Goal: Task Accomplishment & Management: Use online tool/utility

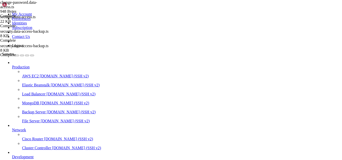
scroll to position [17, 0]
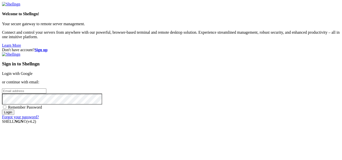
click at [33, 72] on link "Login with Google" at bounding box center [17, 74] width 31 height 4
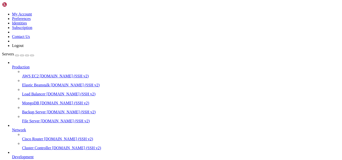
scroll to position [17, 0]
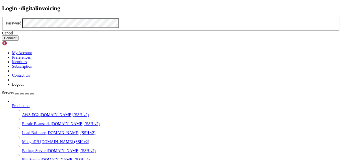
click button "Connect" at bounding box center [10, 38] width 17 height 5
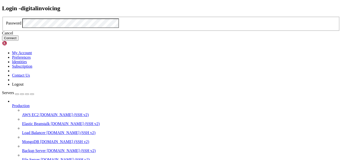
click button "Connect" at bounding box center [10, 38] width 17 height 5
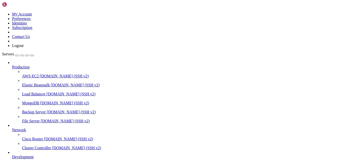
scroll to position [43, 0]
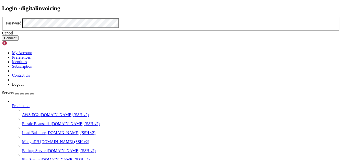
click button "Connect" at bounding box center [10, 38] width 17 height 5
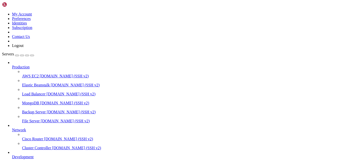
drag, startPoint x: 83, startPoint y: 421, endPoint x: 30, endPoint y: 420, distance: 52.8
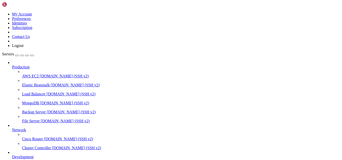
paste input "/var/www/digitalinvoicing"
paste input "text"
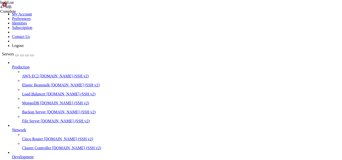
scroll to position [0, 0]
click at [306, 59] on div "build.rar 47 MB Complete" at bounding box center [171, 80] width 342 height 160
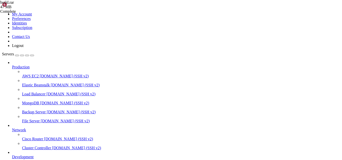
scroll to position [51, 0]
drag, startPoint x: 4, startPoint y: 306, endPoint x: 92, endPoint y: 407, distance: 133.7
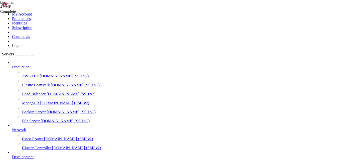
scroll to position [51, 0]
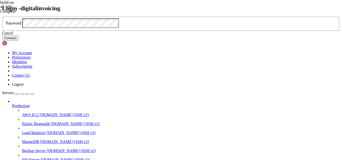
click button "Connect" at bounding box center [10, 38] width 17 height 5
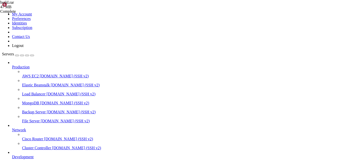
scroll to position [0, 0]
click at [332, 83] on div "build.rar 47 MB Complete" at bounding box center [171, 80] width 342 height 160
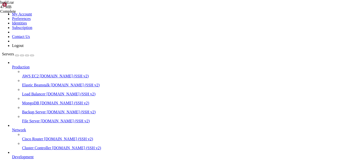
type input "/etc/nginx/sites-available"
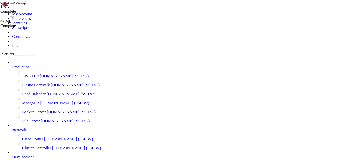
drag, startPoint x: 124, startPoint y: 311, endPoint x: 152, endPoint y: 310, distance: 27.8
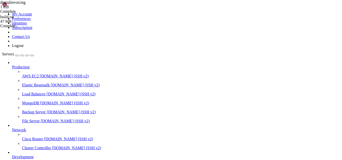
scroll to position [60, 0]
copy x-row "[TECHNICAL_ID]"
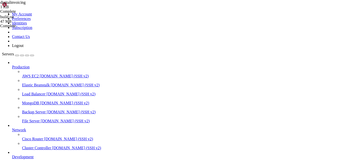
type textarea "location /api {"
type textarea "root /var/www/digitalinvoicing/webclient/;"
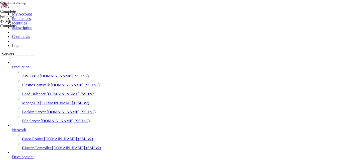
type textarea "server_name [DOMAIN_NAME] [DOMAIN_NAME];"
drag, startPoint x: 96, startPoint y: 69, endPoint x: 158, endPoint y: 69, distance: 61.6
type textarea "alias /var/www/digitalinvoicing/webclient/build/;"
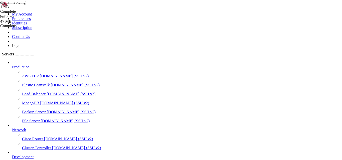
type textarea "}"
type textarea "ssl_dhparam /etc/letsencrypt/ssl-dhparams.pem; # managed by [PERSON_NAME]"
type textarea "} # managed by Certbot"
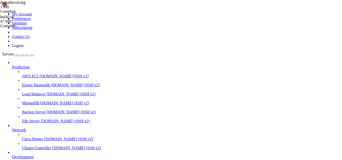
type textarea "} # managed by Certbot"
type textarea "return 404; # managed by Certbot"
type textarea "proxy_http_version 1.1;"
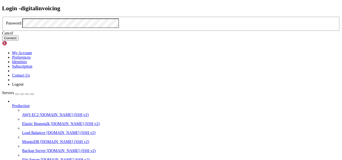
click button "Connect" at bounding box center [10, 38] width 17 height 5
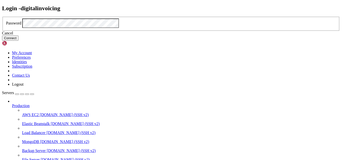
click button "Connect" at bounding box center [10, 38] width 17 height 5
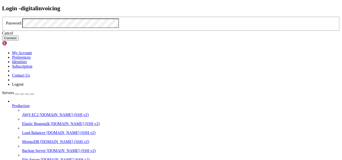
click button "Connect" at bounding box center [10, 38] width 17 height 5
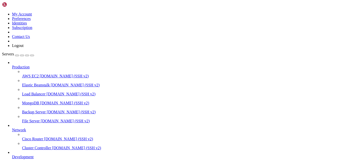
type input "/home/digital"
